Goal: Transaction & Acquisition: Book appointment/travel/reservation

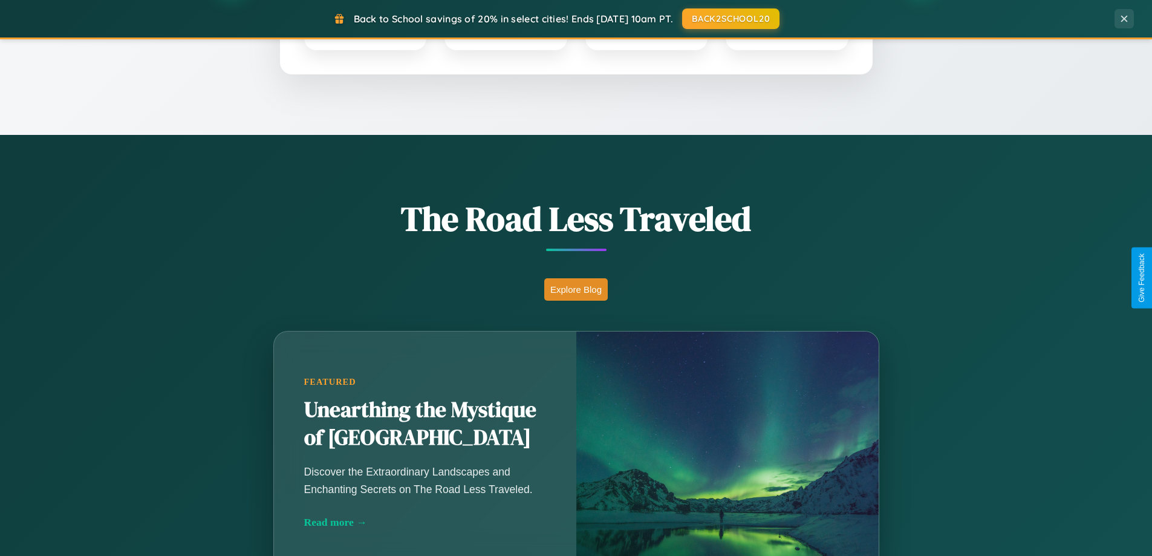
scroll to position [832, 0]
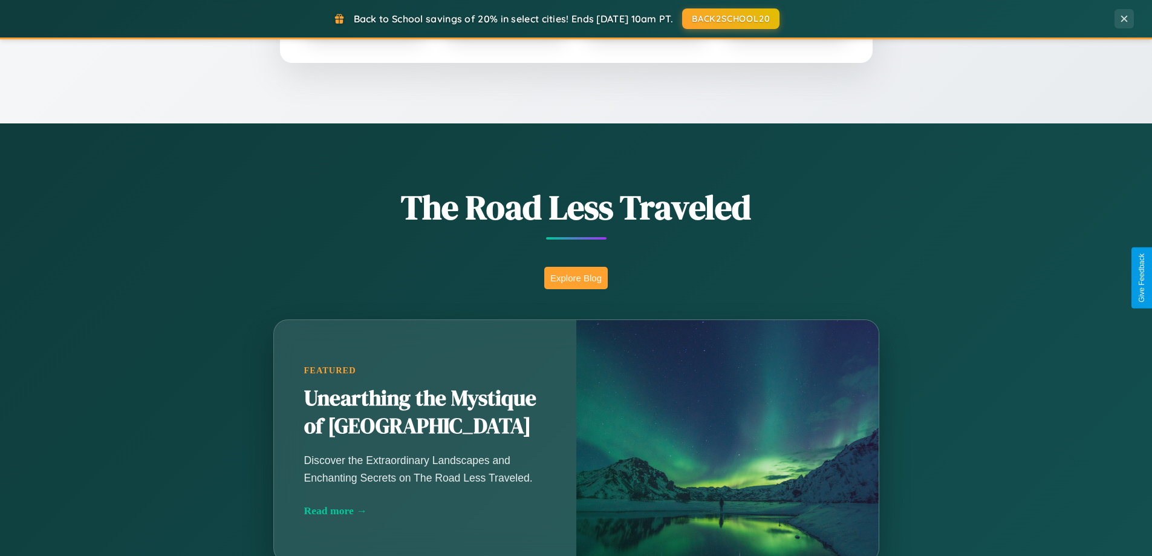
click at [576, 278] on button "Explore Blog" at bounding box center [575, 278] width 63 height 22
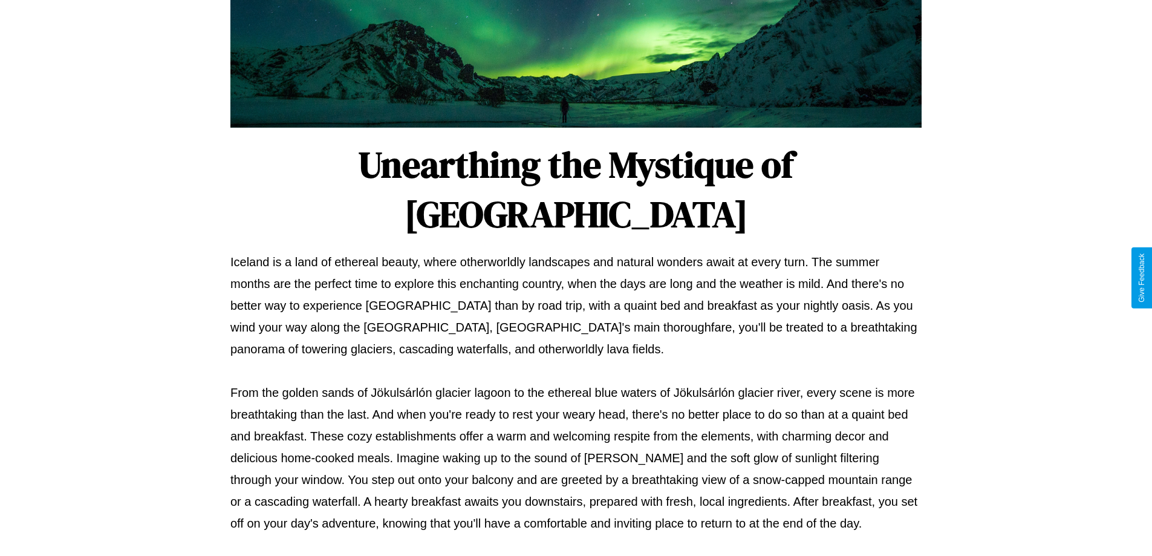
scroll to position [391, 0]
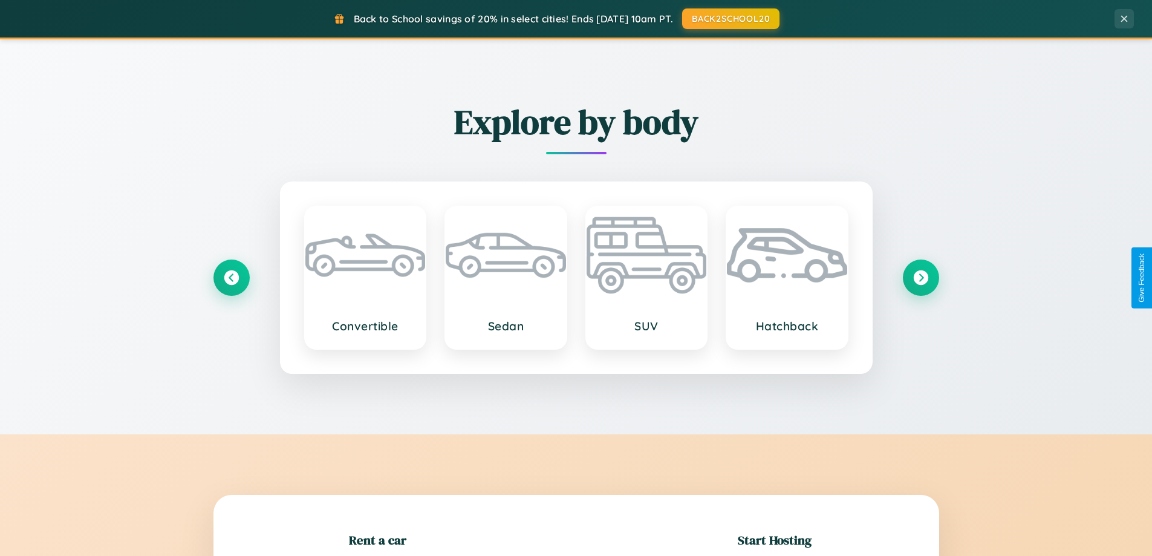
scroll to position [261, 0]
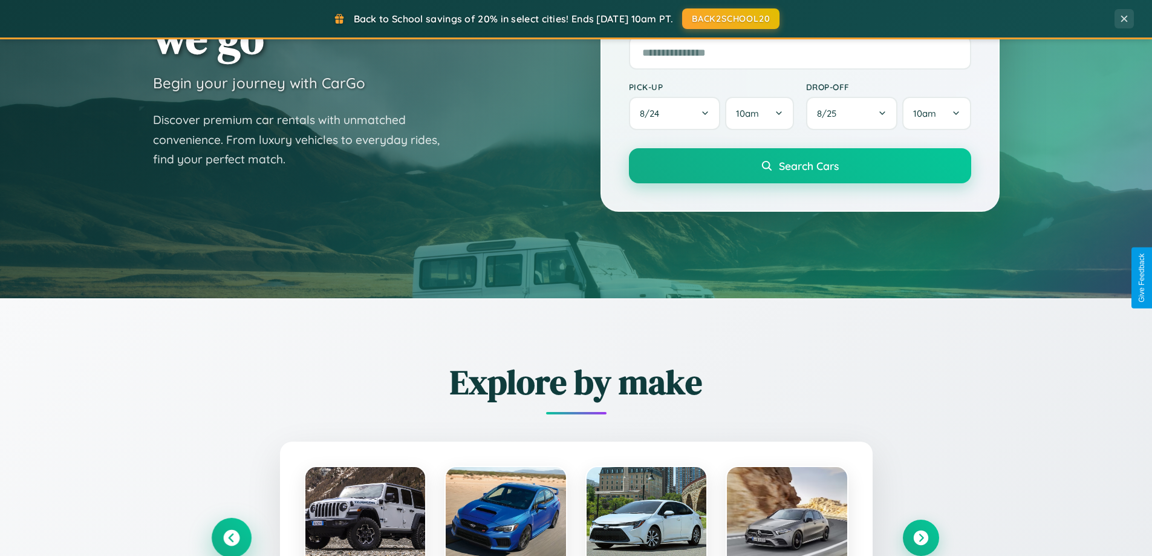
click at [231, 537] on icon at bounding box center [231, 538] width 16 height 16
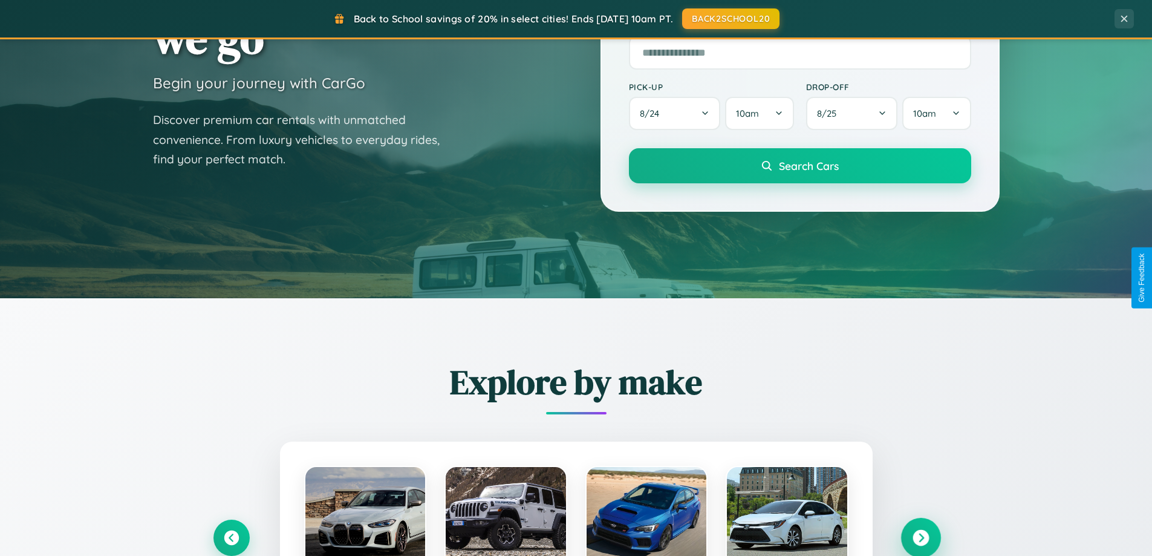
click at [920, 537] on icon at bounding box center [920, 538] width 16 height 16
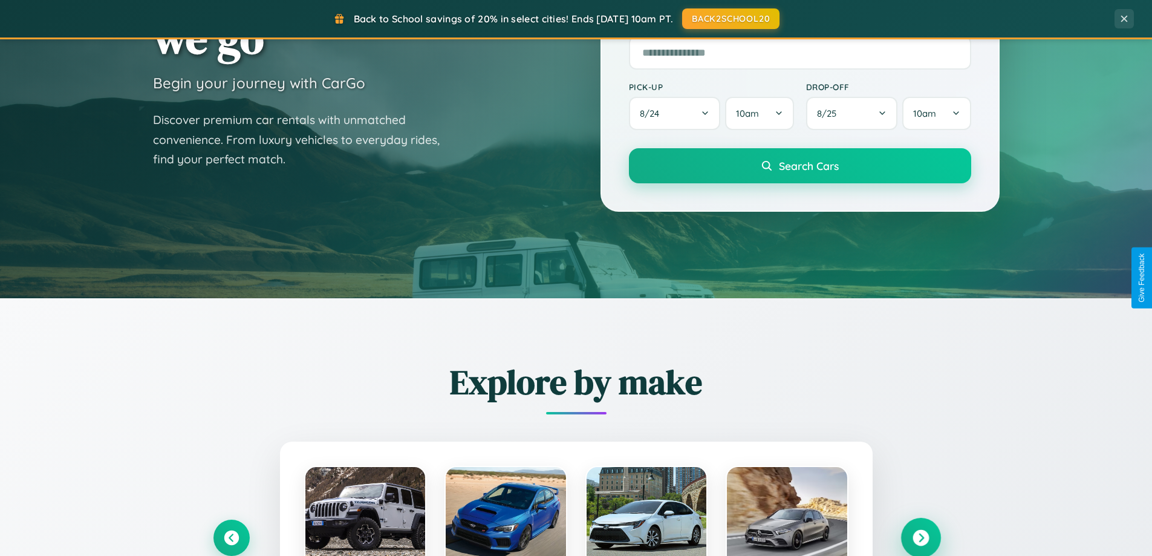
click at [920, 536] on icon at bounding box center [920, 538] width 16 height 16
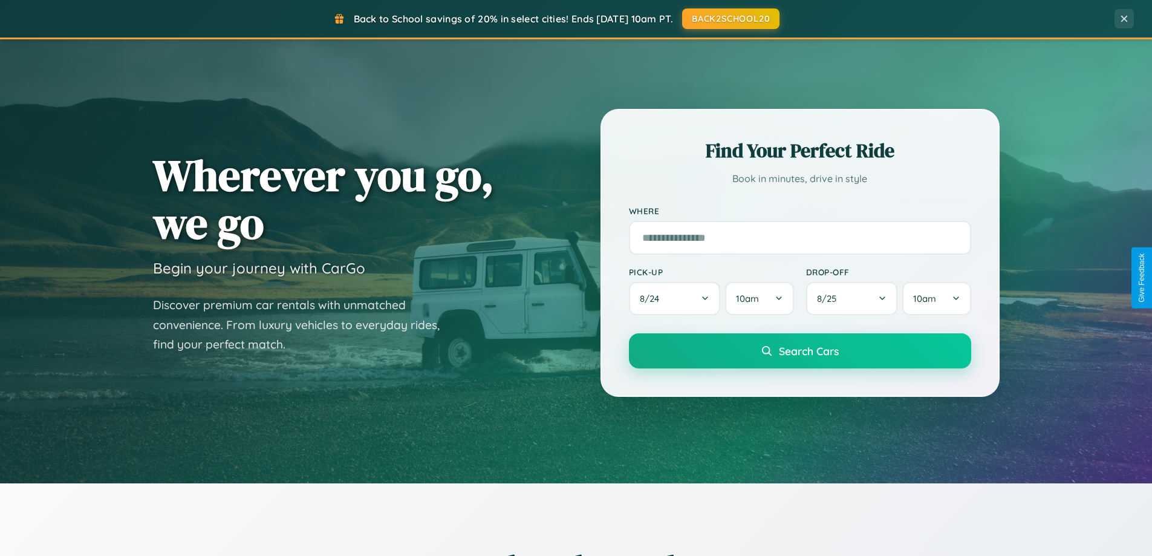
scroll to position [0, 0]
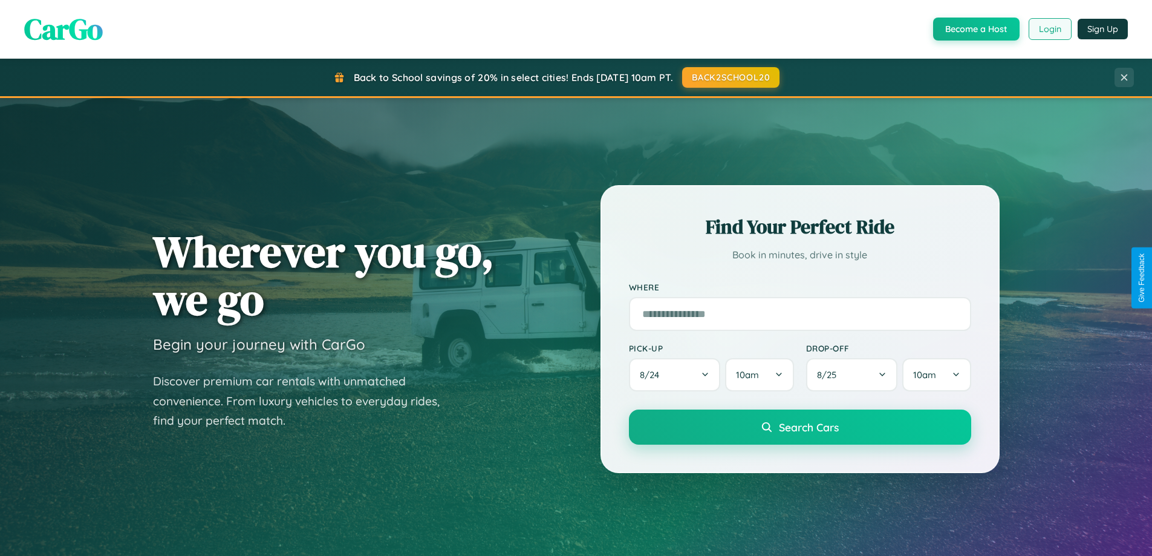
click at [1049, 29] on button "Login" at bounding box center [1049, 29] width 43 height 22
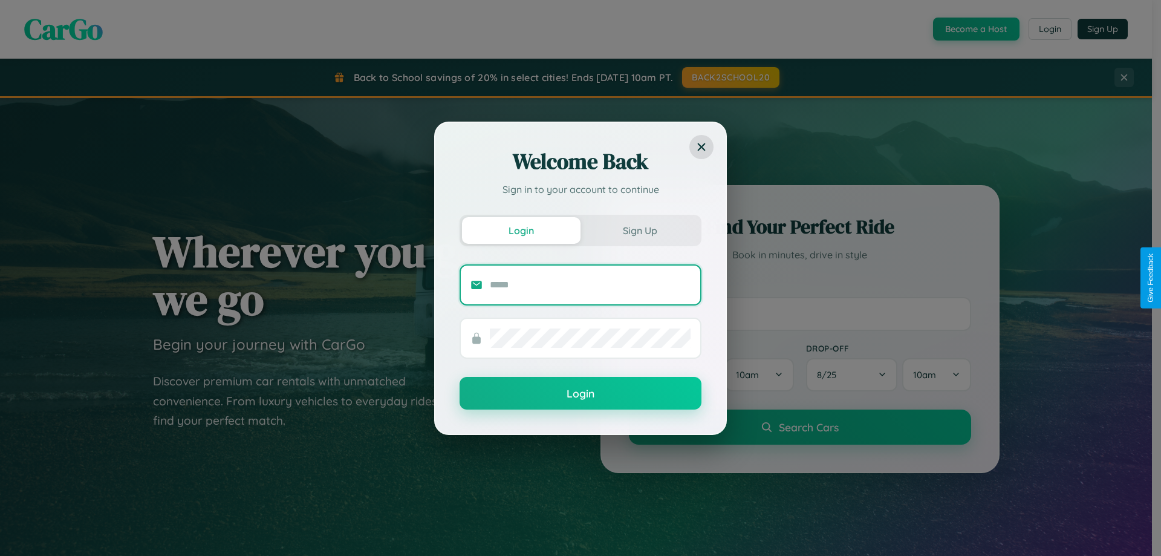
click at [590, 284] on input "text" at bounding box center [590, 284] width 201 height 19
type input "**********"
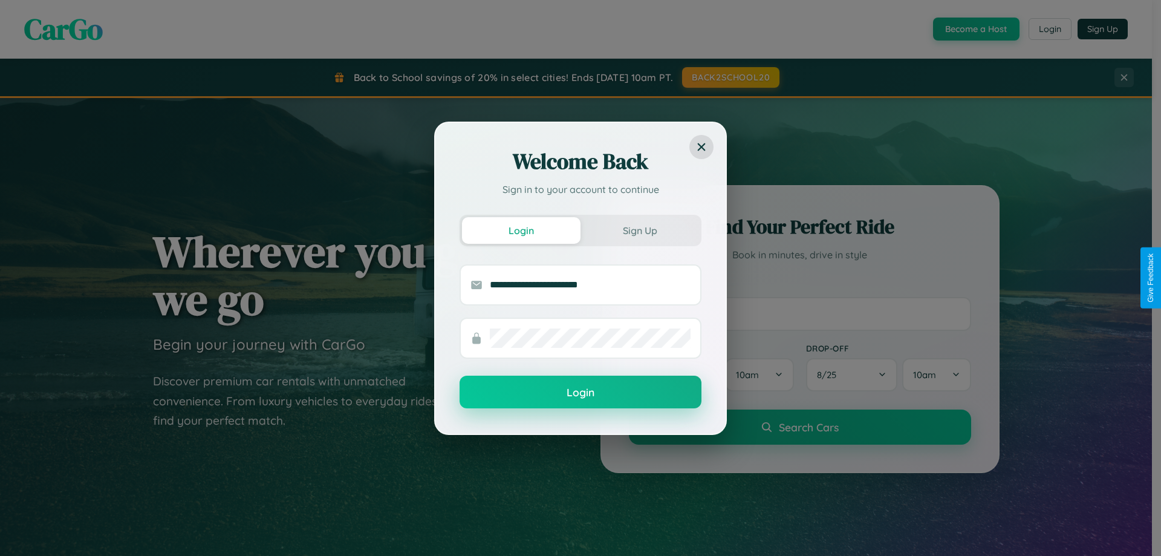
click at [580, 392] on button "Login" at bounding box center [580, 391] width 242 height 33
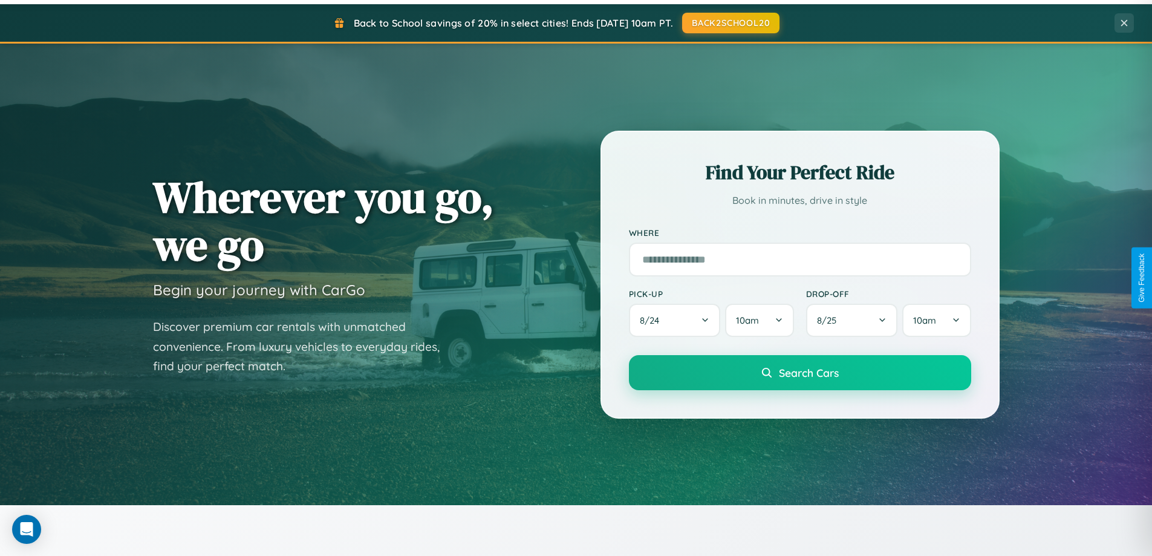
scroll to position [1943, 0]
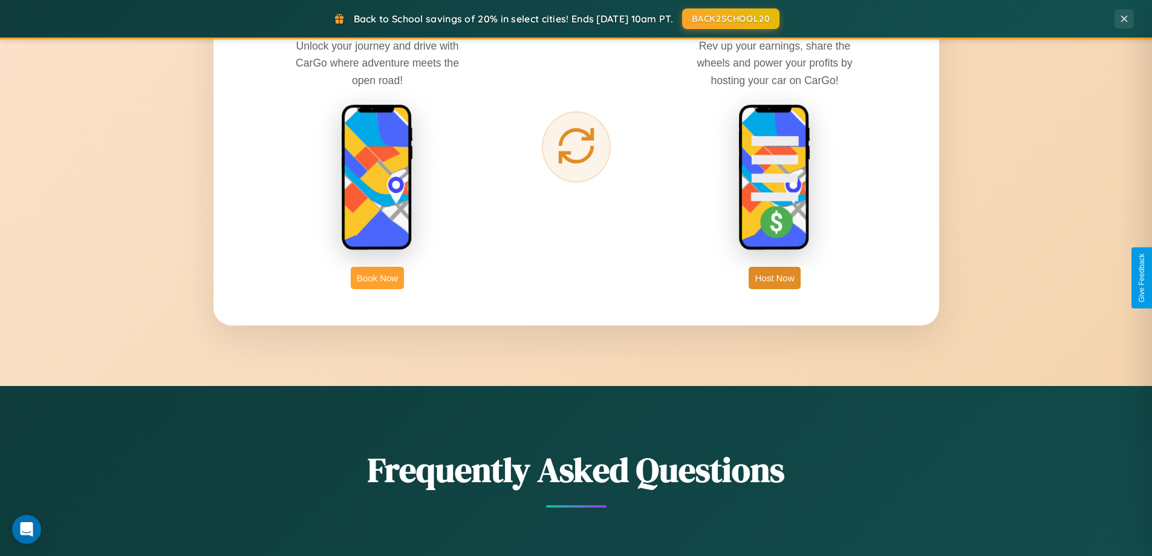
click at [377, 278] on button "Book Now" at bounding box center [377, 278] width 53 height 22
